Goal: Navigation & Orientation: Understand site structure

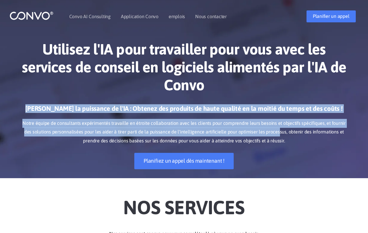
drag, startPoint x: 28, startPoint y: 107, endPoint x: 266, endPoint y: 132, distance: 239.1
click at [266, 132] on div "[PERSON_NAME] la puissance de l'IA : Obtenez des produits de haute qualité en l…" at bounding box center [183, 141] width 331 height 74
click at [265, 135] on p "Notre équipe de consultants expérimentés travaille en étroite collaboration ave…" at bounding box center [183, 132] width 331 height 27
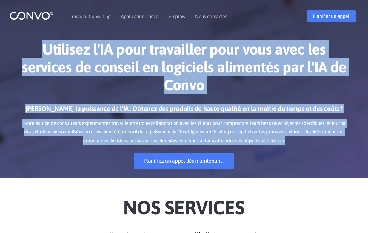
drag, startPoint x: 64, startPoint y: 47, endPoint x: 276, endPoint y: 138, distance: 230.8
click at [276, 138] on div "Utilisez l'IA pour travailler pour vous avec les services de conseil en logicie…" at bounding box center [184, 104] width 340 height 147
click at [276, 138] on p "Notre équipe de consultants expérimentés travaille en étroite collaboration ave…" at bounding box center [183, 132] width 331 height 27
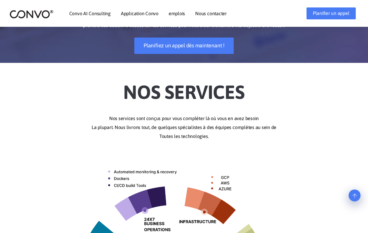
scroll to position [166, 0]
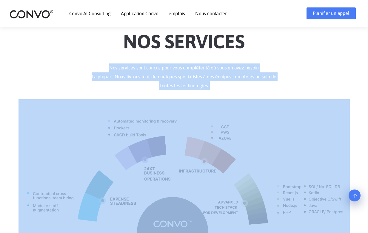
drag, startPoint x: 113, startPoint y: 69, endPoint x: 258, endPoint y: 206, distance: 199.4
click at [259, 213] on div "NOS SERVICES Nos services sont conçus pour vous compléter là où vous en avez be…" at bounding box center [184, 191] width 340 height 340
click at [270, 104] on img at bounding box center [183, 230] width 331 height 262
click at [277, 79] on p "Nos services sont conçus pour vous compléter là où vous en avez besoin La plupa…" at bounding box center [183, 77] width 331 height 27
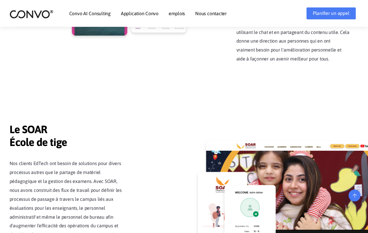
scroll to position [1182, 0]
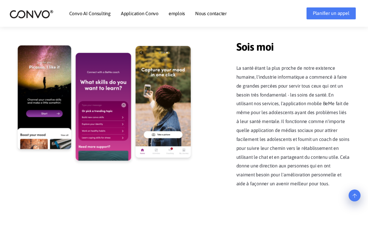
click at [99, 16] on link "Convo AI Consulting" at bounding box center [89, 13] width 41 height 5
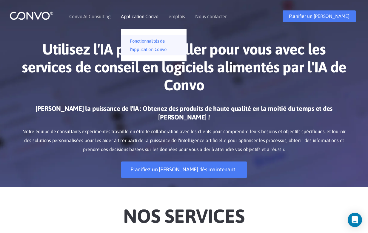
click at [144, 45] on link "Fonctionnalités de l'application Convo" at bounding box center [154, 45] width 66 height 20
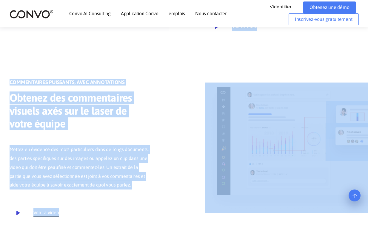
scroll to position [403, 0]
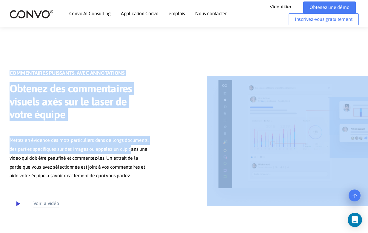
drag, startPoint x: 197, startPoint y: 85, endPoint x: 129, endPoint y: 143, distance: 89.9
click at [143, 127] on div "COMMENTAIRES PUISSANTS, AVEC ANNOTATIONS Obtenez des commentaires visuels axés …" at bounding box center [81, 141] width 142 height 142
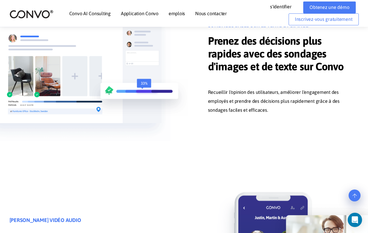
scroll to position [1464, 0]
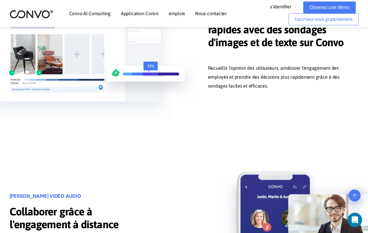
click at [38, 14] on img at bounding box center [32, 14] width 44 height 9
